Goal: Find specific page/section: Find specific page/section

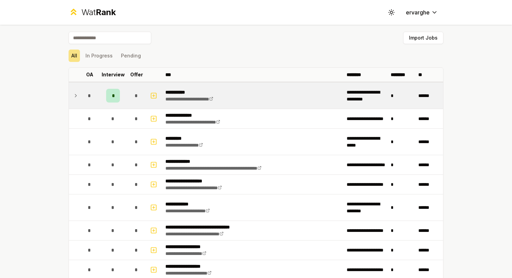
click at [75, 93] on icon at bounding box center [76, 96] width 6 height 8
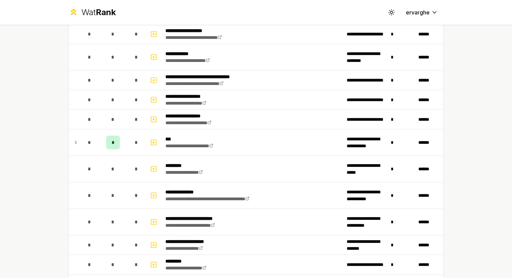
scroll to position [172, 0]
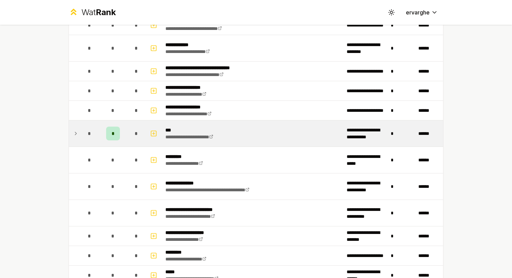
click at [74, 132] on icon at bounding box center [76, 133] width 6 height 8
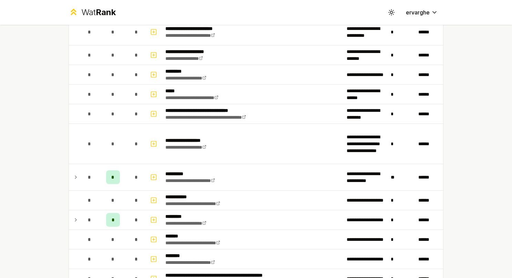
scroll to position [413, 0]
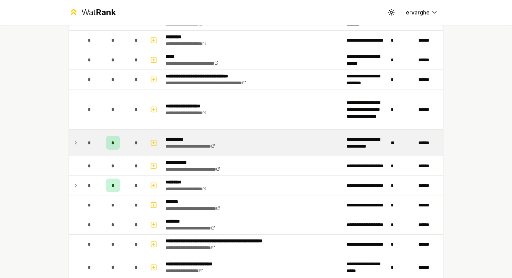
click at [75, 142] on icon at bounding box center [75, 143] width 1 height 3
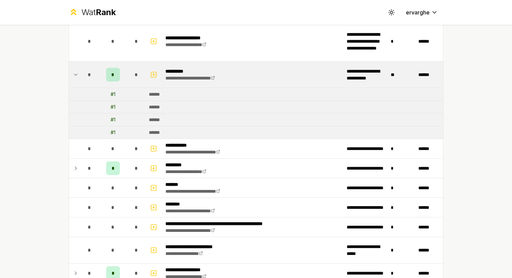
scroll to position [482, 0]
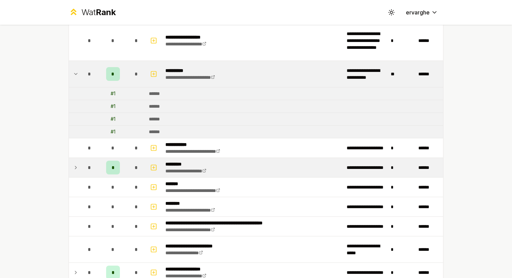
click at [75, 166] on icon at bounding box center [75, 167] width 1 height 3
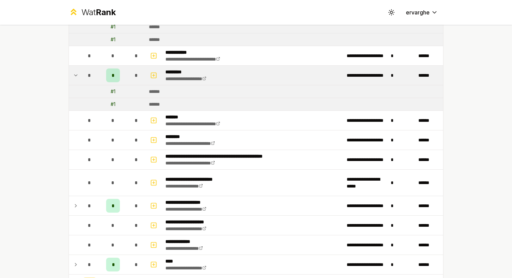
scroll to position [585, 0]
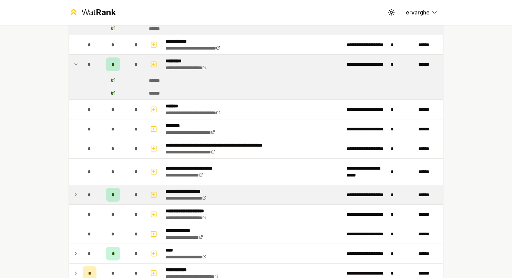
click at [73, 191] on icon at bounding box center [76, 195] width 6 height 8
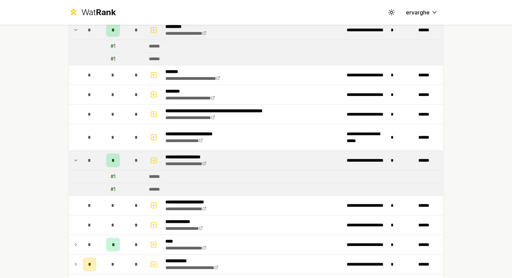
scroll to position [654, 0]
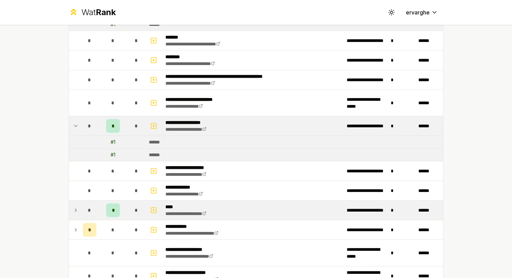
click at [73, 206] on icon at bounding box center [76, 210] width 6 height 8
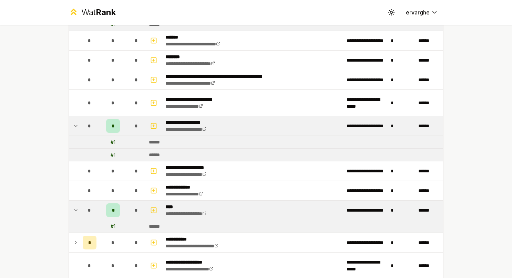
scroll to position [723, 0]
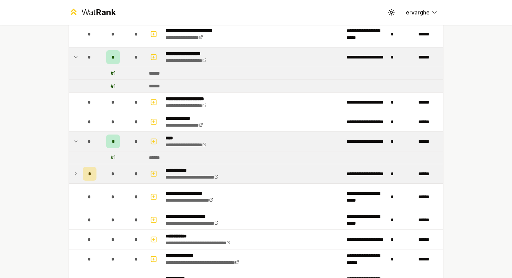
click at [73, 170] on icon at bounding box center [76, 174] width 6 height 8
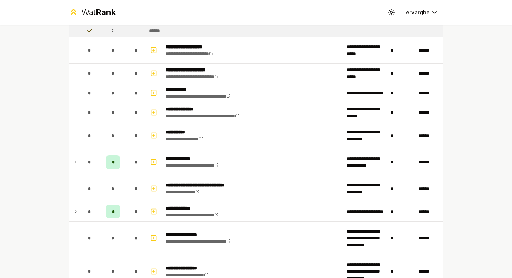
scroll to position [930, 0]
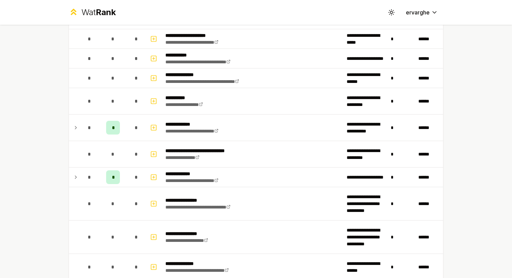
click at [73, 168] on td at bounding box center [74, 177] width 11 height 19
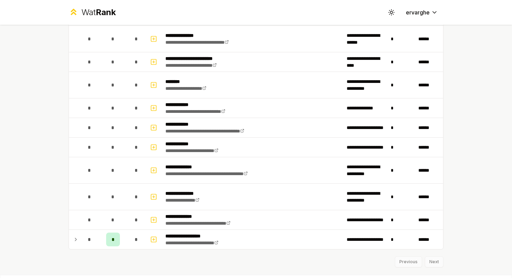
scroll to position [1177, 0]
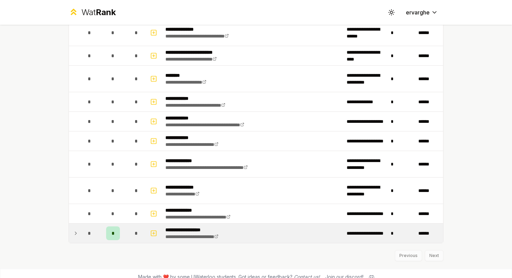
click at [73, 229] on icon at bounding box center [76, 233] width 6 height 8
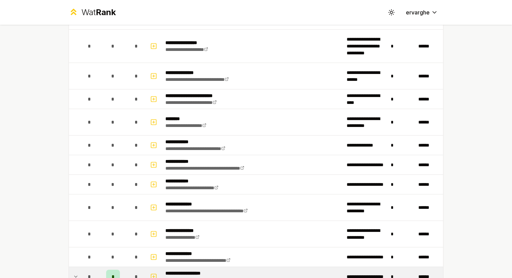
scroll to position [1202, 0]
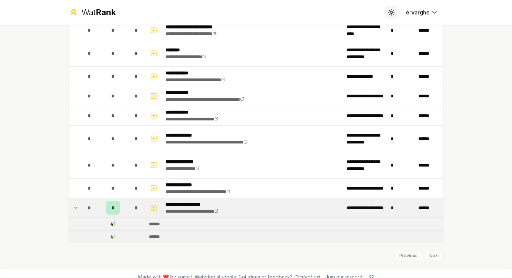
click at [391, 11] on icon at bounding box center [391, 12] width 7 height 7
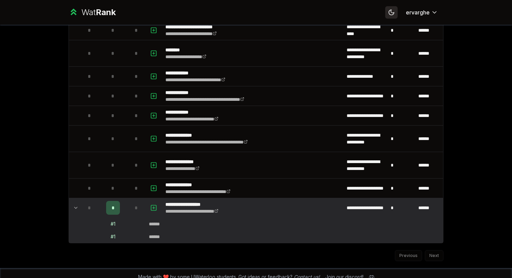
click at [391, 11] on icon at bounding box center [391, 12] width 7 height 7
